Goal: Use online tool/utility

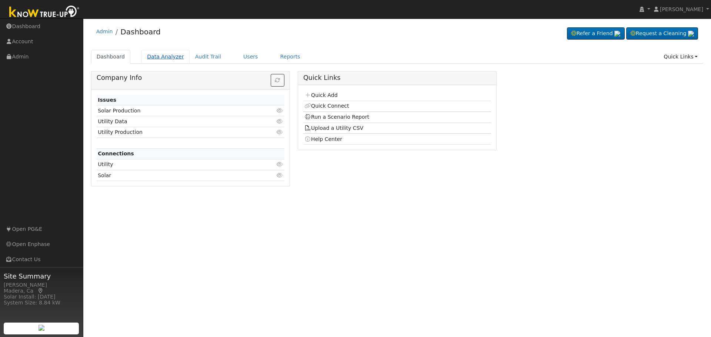
click at [159, 60] on link "Data Analyzer" at bounding box center [165, 57] width 48 height 14
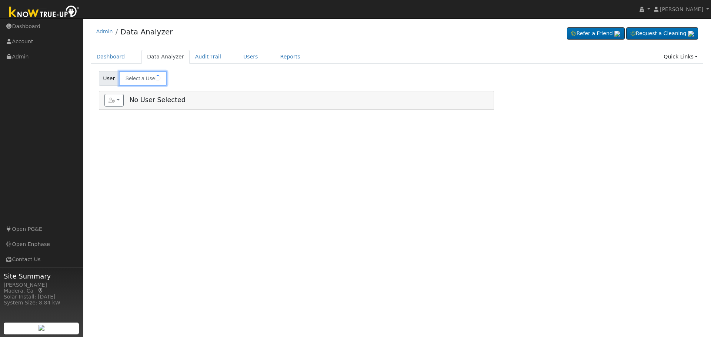
type input "[PERSON_NAME]"
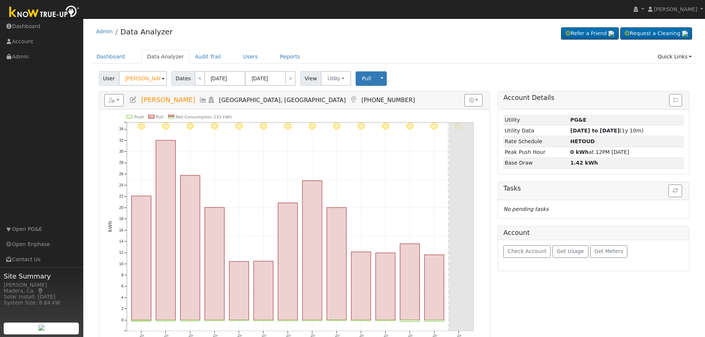
click at [199, 99] on icon at bounding box center [203, 100] width 8 height 7
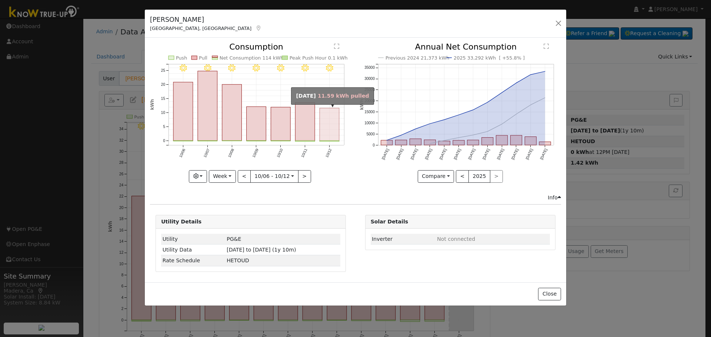
click at [338, 133] on rect "onclick=""" at bounding box center [330, 124] width 20 height 33
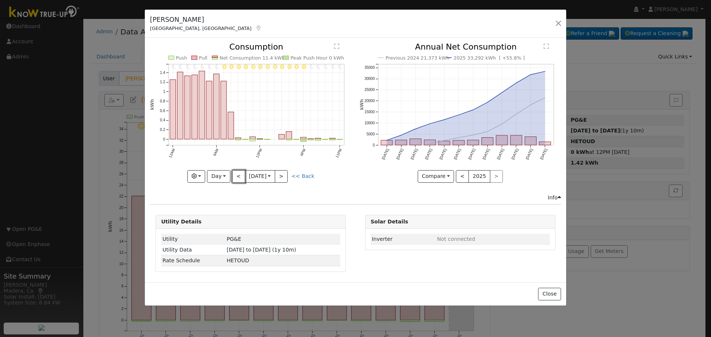
click at [235, 181] on button "<" at bounding box center [238, 176] width 13 height 13
click at [237, 177] on button "<" at bounding box center [238, 176] width 13 height 13
click at [238, 176] on button "<" at bounding box center [238, 176] width 13 height 13
type input "[DATE]"
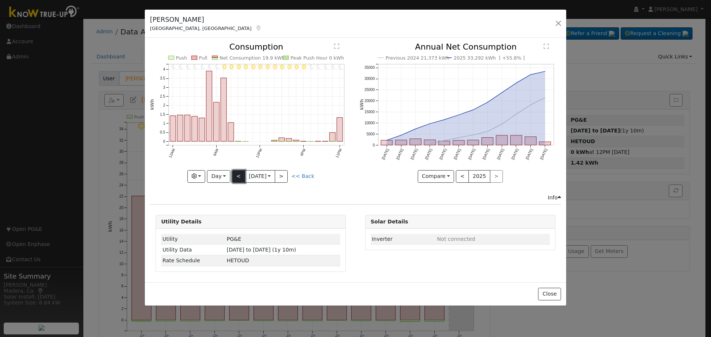
click at [238, 175] on button "<" at bounding box center [238, 176] width 13 height 13
click at [287, 175] on button ">" at bounding box center [281, 176] width 13 height 13
click at [224, 176] on button "Day" at bounding box center [218, 176] width 23 height 13
click at [231, 205] on link "Week" at bounding box center [232, 202] width 51 height 10
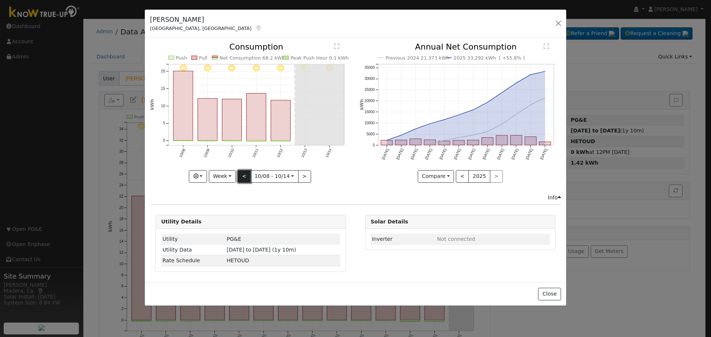
click at [241, 177] on button "<" at bounding box center [244, 176] width 13 height 13
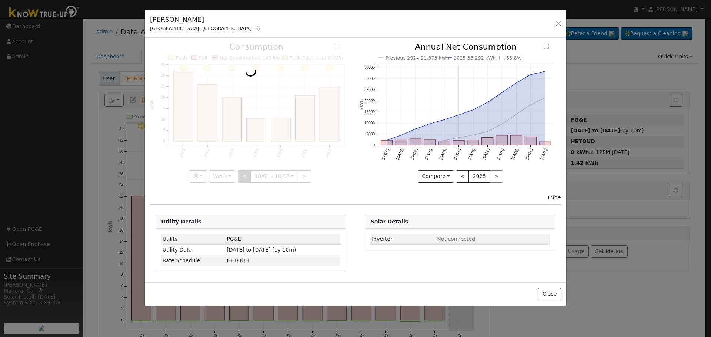
click at [241, 177] on div at bounding box center [250, 113] width 201 height 140
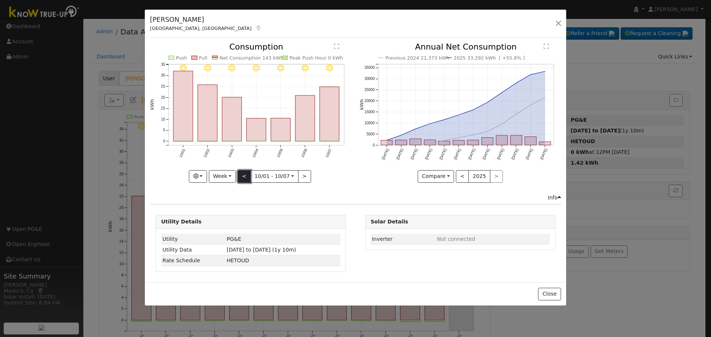
click at [241, 177] on button "<" at bounding box center [244, 176] width 13 height 13
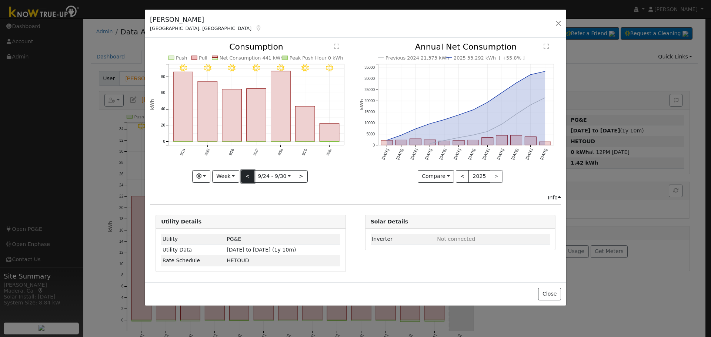
click at [241, 177] on button "<" at bounding box center [247, 176] width 13 height 13
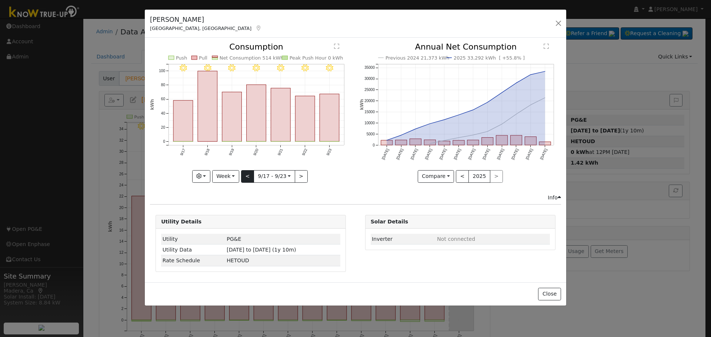
click at [241, 177] on div "9/23 - Clear 9/22 - Clear 9/21 - Clear 9/20 - Clear 9/19 - Clear 9/18 - Clear 9…" at bounding box center [250, 113] width 201 height 140
click at [241, 177] on button "<" at bounding box center [247, 176] width 13 height 13
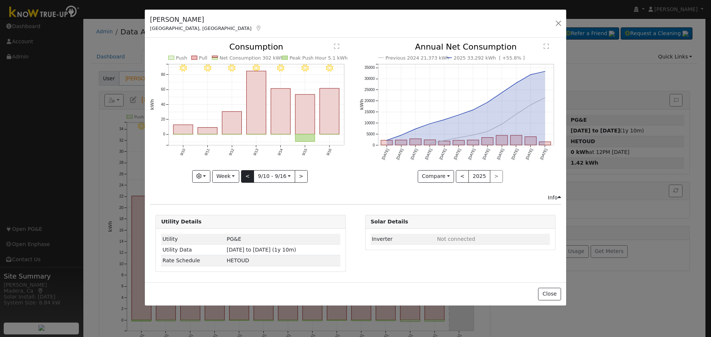
click at [241, 177] on div "9/16 - Clear 9/15 - Clear 9/14 - Clear 9/13 - Clear 9/12 - Clear 9/11 - Clear 9…" at bounding box center [250, 113] width 201 height 140
click at [241, 177] on button "<" at bounding box center [247, 176] width 13 height 13
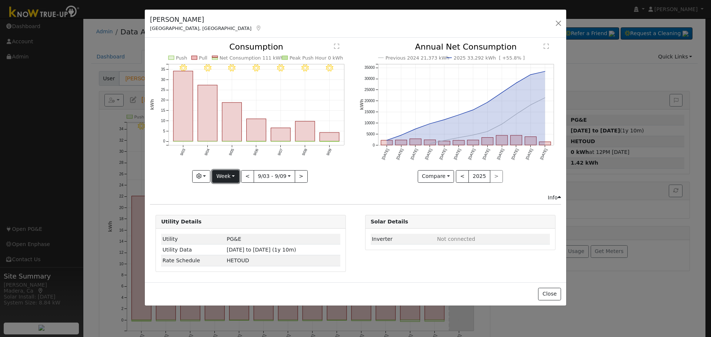
click at [230, 177] on button "Week" at bounding box center [225, 176] width 27 height 13
click at [225, 191] on link "Day" at bounding box center [237, 192] width 51 height 10
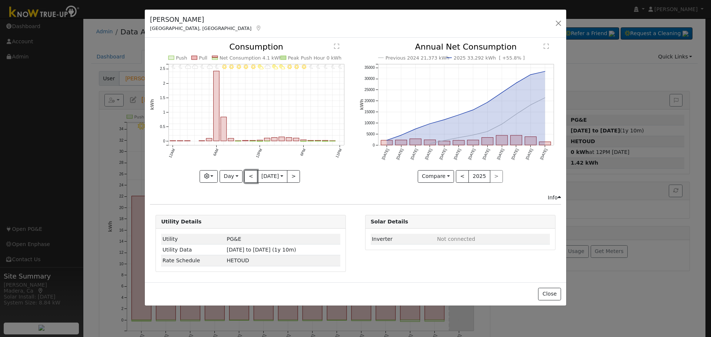
click at [246, 179] on button "<" at bounding box center [250, 176] width 13 height 13
click at [246, 179] on div "11PM - Clear 10PM - Clear 9PM - Clear 8PM - Clear 7PM - Clear 6PM - Clear 5PM -…" at bounding box center [250, 113] width 201 height 140
click at [246, 179] on button "<" at bounding box center [250, 176] width 13 height 13
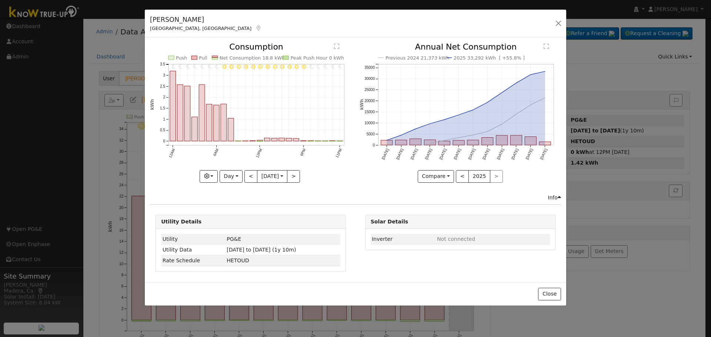
click at [246, 179] on div "11PM - Clear 10PM - Clear 9PM - Clear 8PM - Clear 7PM - Clear 6PM - Clear 5PM -…" at bounding box center [250, 113] width 201 height 140
click at [246, 179] on button "<" at bounding box center [250, 176] width 13 height 13
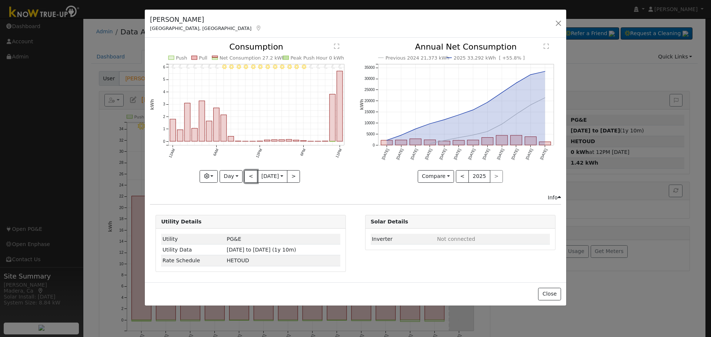
click at [246, 179] on button "<" at bounding box center [250, 176] width 13 height 13
click at [246, 179] on div "11PM - Clear 10PM - Clear 9PM - Clear 8PM - Clear 7PM - Clear 6PM - Clear 5PM -…" at bounding box center [250, 113] width 201 height 140
click at [246, 179] on button "<" at bounding box center [250, 176] width 13 height 13
click at [246, 179] on div at bounding box center [250, 113] width 201 height 140
click at [246, 179] on button "<" at bounding box center [250, 176] width 13 height 13
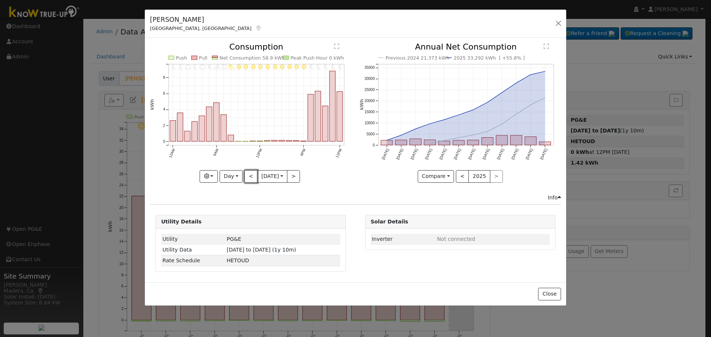
type input "[DATE]"
click at [261, 177] on input "[DATE]" at bounding box center [272, 177] width 30 height 12
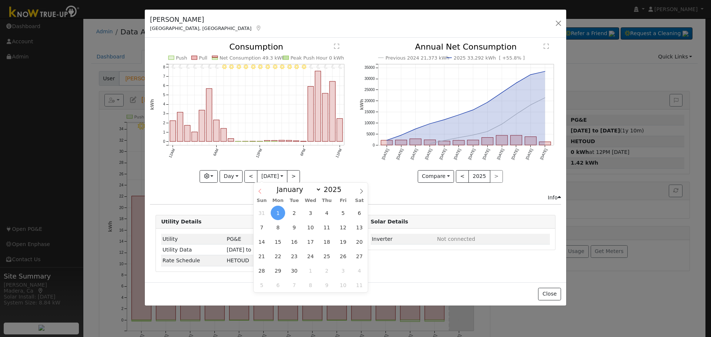
click at [258, 190] on icon at bounding box center [259, 191] width 5 height 5
click at [262, 194] on span at bounding box center [260, 189] width 13 height 13
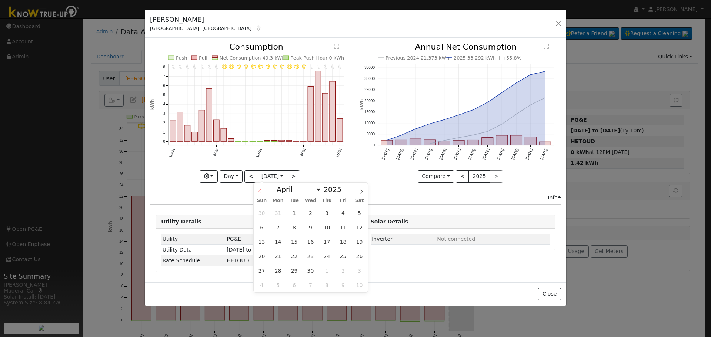
click at [262, 192] on icon at bounding box center [259, 191] width 5 height 5
select select "2"
click at [293, 228] on span "4" at bounding box center [294, 227] width 14 height 14
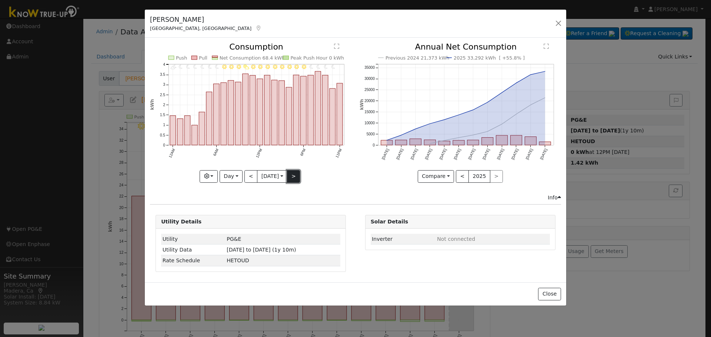
click at [292, 181] on button ">" at bounding box center [293, 176] width 13 height 13
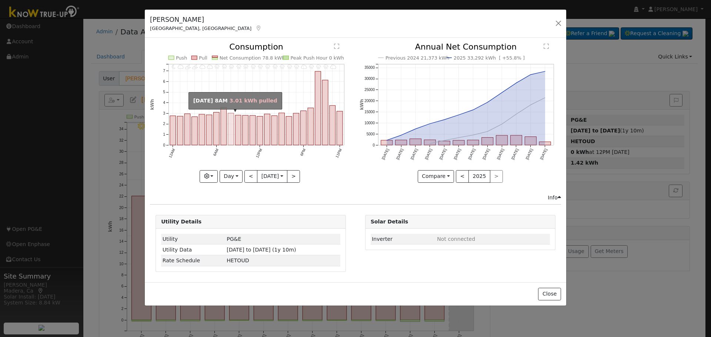
click at [232, 137] on rect "onclick=""" at bounding box center [231, 129] width 6 height 32
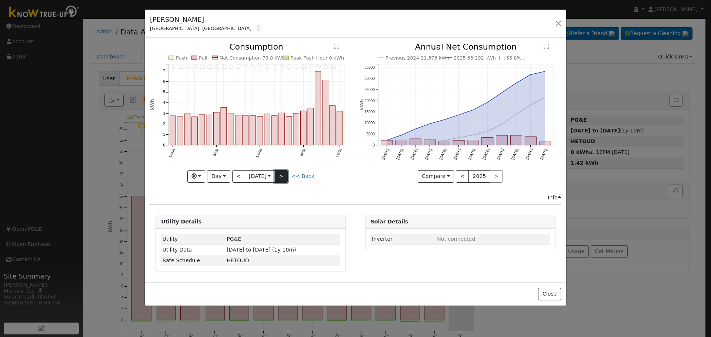
click at [288, 174] on button ">" at bounding box center [281, 176] width 13 height 13
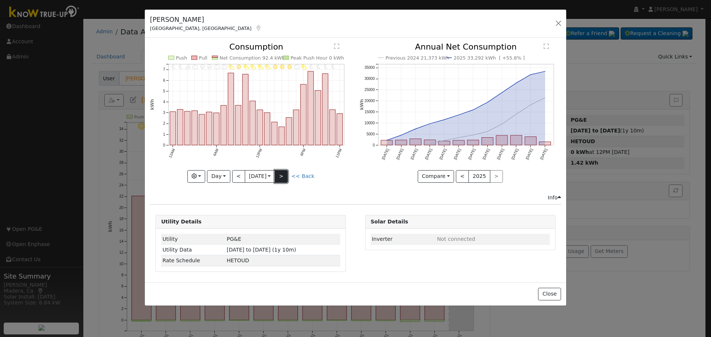
click at [281, 174] on button ">" at bounding box center [281, 176] width 13 height 13
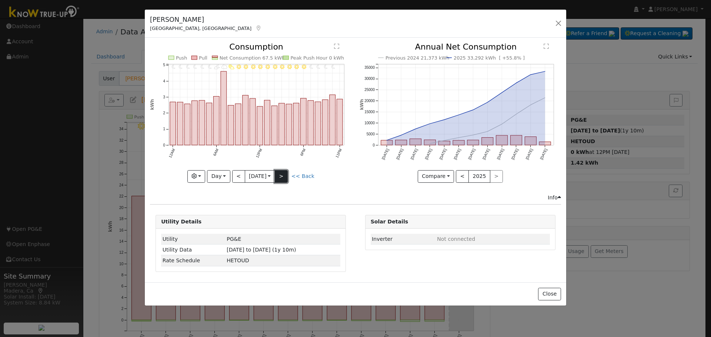
click at [279, 180] on button ">" at bounding box center [281, 176] width 13 height 13
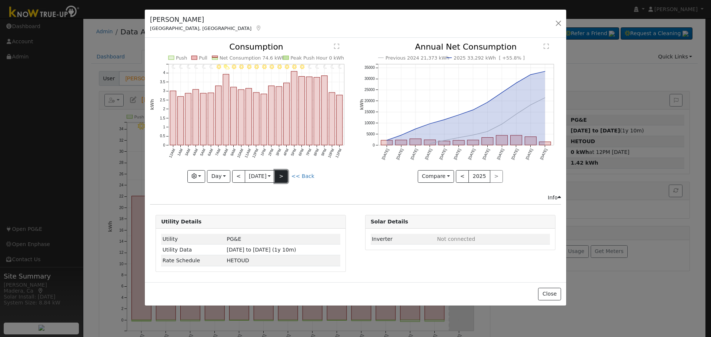
click at [279, 180] on button ">" at bounding box center [281, 176] width 13 height 13
type input "[DATE]"
